Goal: Task Accomplishment & Management: Complete application form

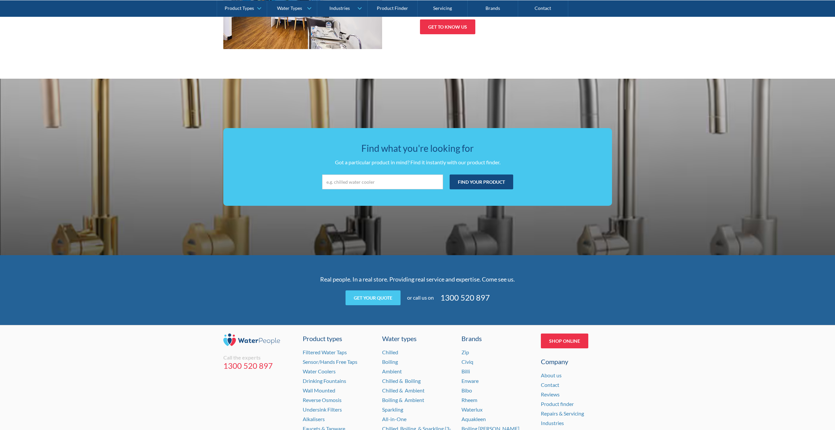
scroll to position [1186, 0]
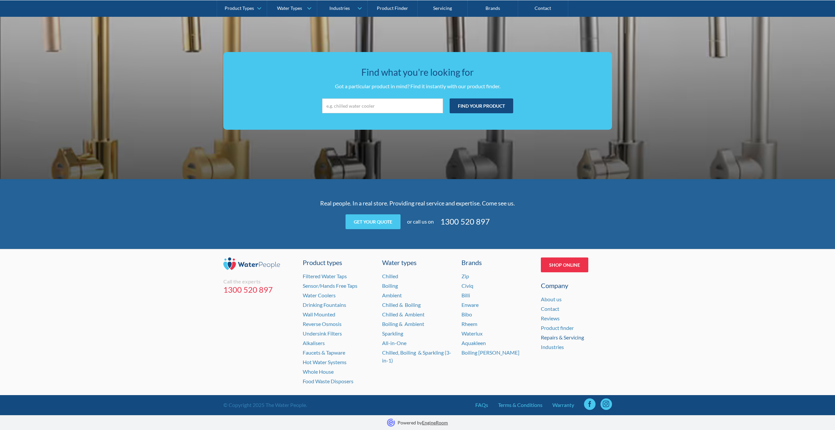
click at [552, 337] on link "Repairs & Servicing" at bounding box center [562, 337] width 43 height 6
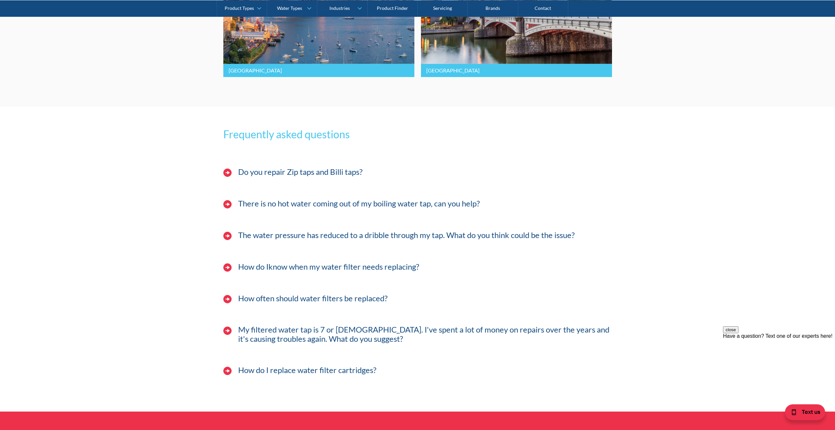
scroll to position [1779, 0]
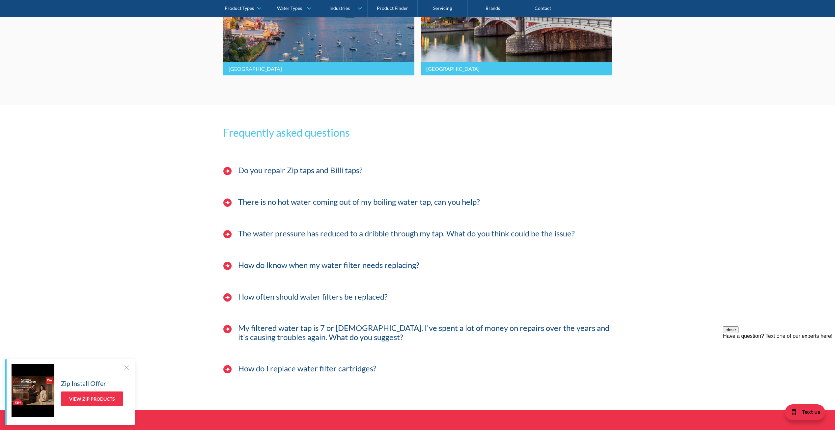
click at [327, 207] on h4 "There is no hot water coming out of my boiling water tap, can you help?" at bounding box center [359, 202] width 242 height 10
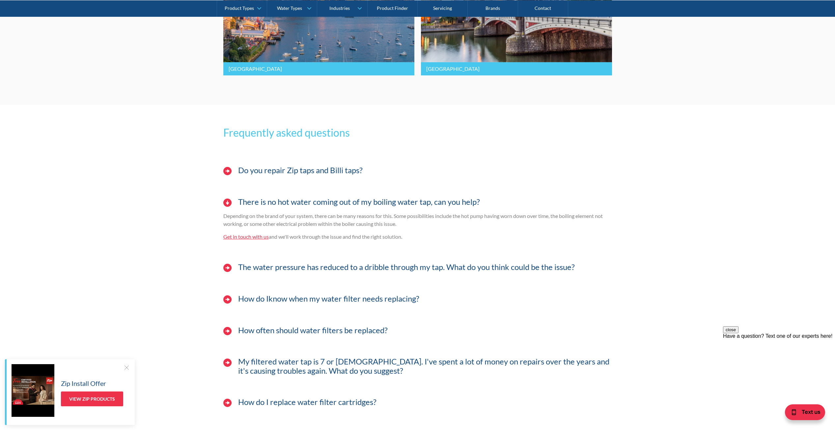
scroll to position [1878, 0]
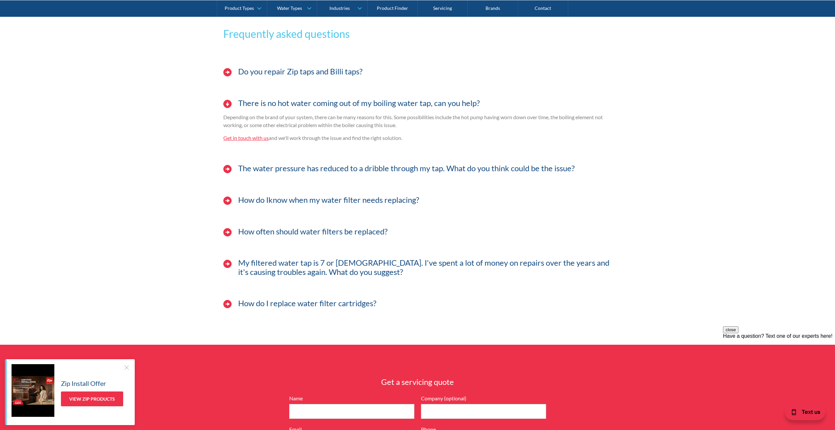
click at [250, 141] on link "Get in touch with us" at bounding box center [245, 138] width 45 height 6
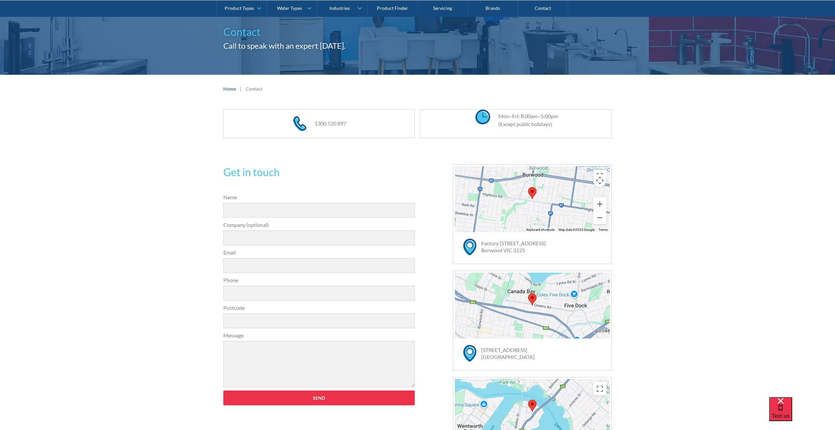
scroll to position [132, 0]
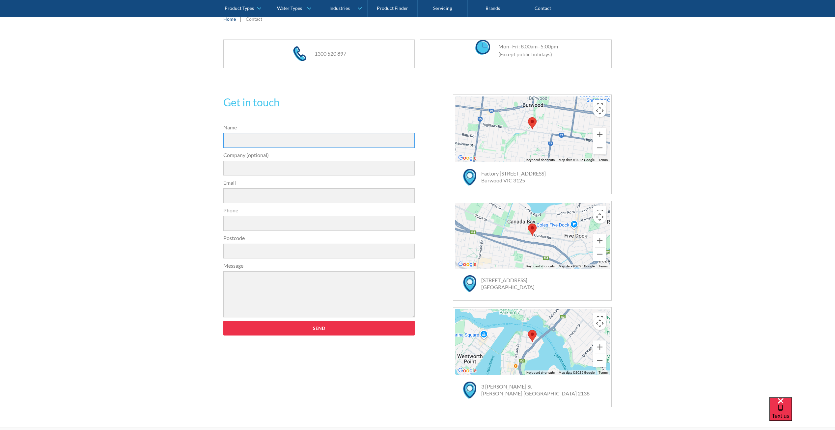
click at [256, 137] on input "Name" at bounding box center [319, 140] width 192 height 15
type input "Zoran Ivanovic"
type input "PFG Australia"
type input "zivanovic@pfgaustralia.com.au"
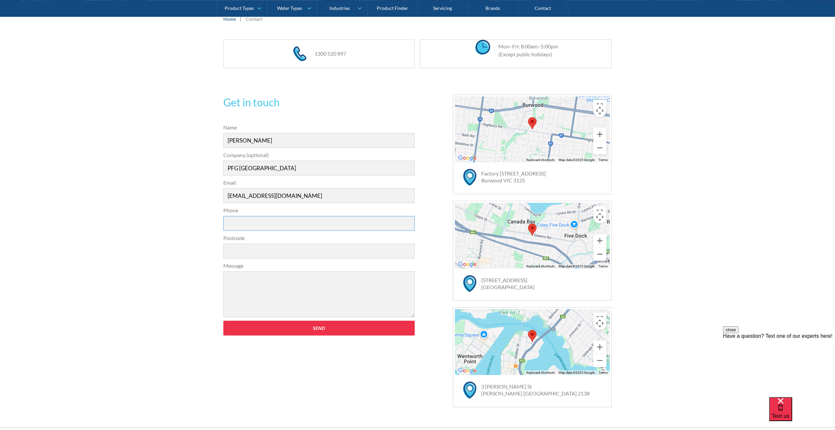
type input "0488221003"
type input "3026"
click at [246, 279] on textarea "Message" at bounding box center [319, 294] width 192 height 46
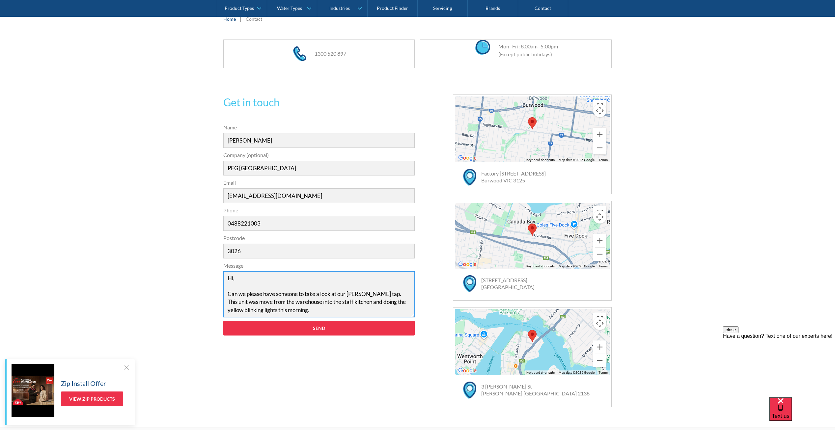
drag, startPoint x: 349, startPoint y: 293, endPoint x: 400, endPoint y: 313, distance: 54.9
click at [400, 313] on textarea "Hi, Can we please have someone to take a look at our Billy tap. This unit was m…" at bounding box center [319, 294] width 192 height 46
click at [376, 297] on textarea "Hi, Can we please have someone to take a look at our Billy tap. This unit was m…" at bounding box center [319, 294] width 192 height 46
drag, startPoint x: 372, startPoint y: 293, endPoint x: 409, endPoint y: 320, distance: 45.7
click at [409, 320] on form "31a2535b1fa56df3e4085a503ca978b33ae07608c9274f6380584a90323ec471d39657e024ac02a…" at bounding box center [319, 233] width 198 height 219
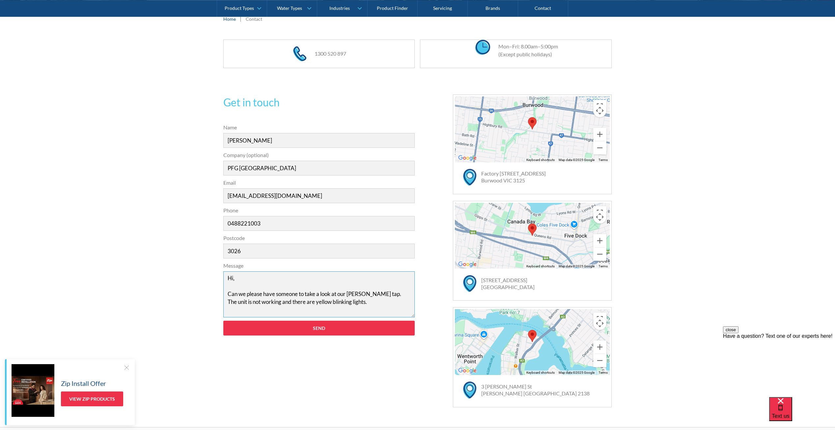
click at [341, 303] on textarea "Hi, Can we please have someone to take a look at our Billy tap. The unit is not…" at bounding box center [319, 294] width 192 height 46
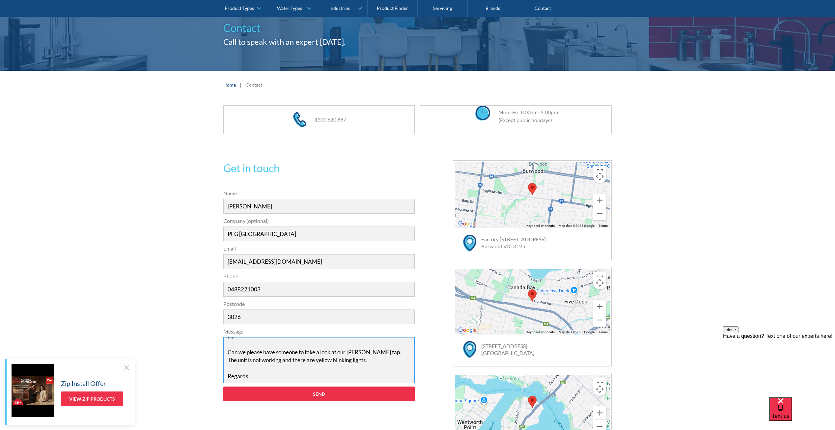
scroll to position [99, 0]
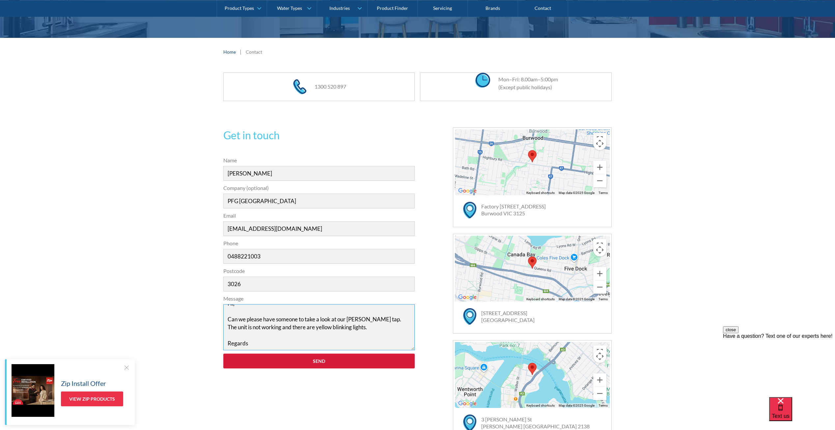
type textarea "Hi, Can we please have someone to take a look at our Billy tap. The unit is not…"
click at [318, 359] on input "Send" at bounding box center [319, 361] width 192 height 15
